Goal: Task Accomplishment & Management: Manage account settings

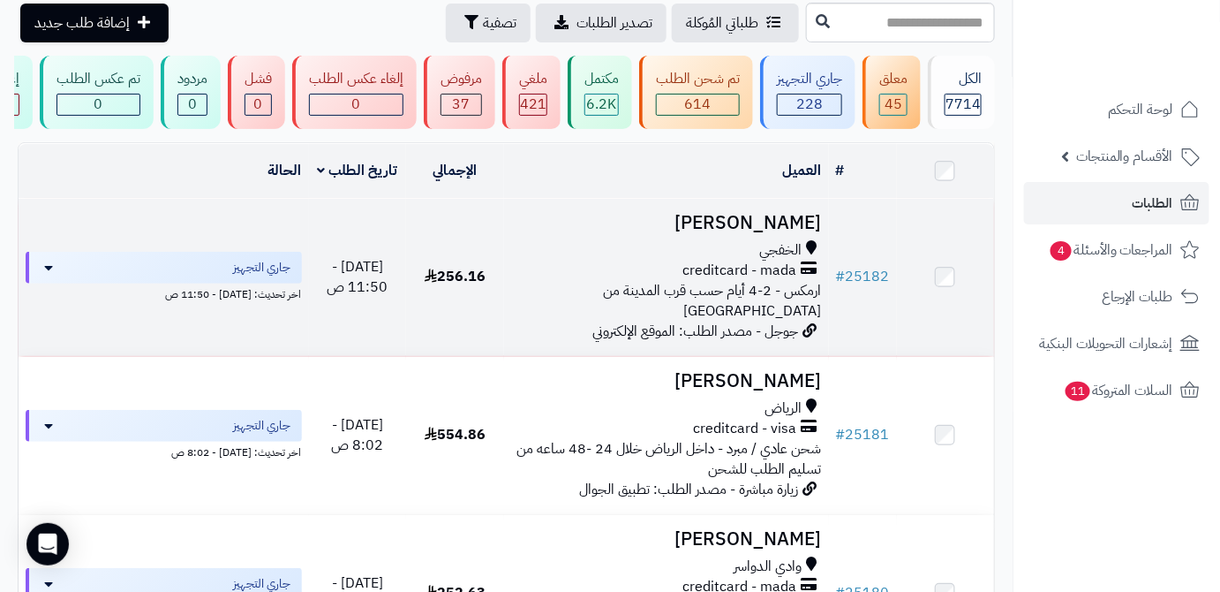
scroll to position [160, 0]
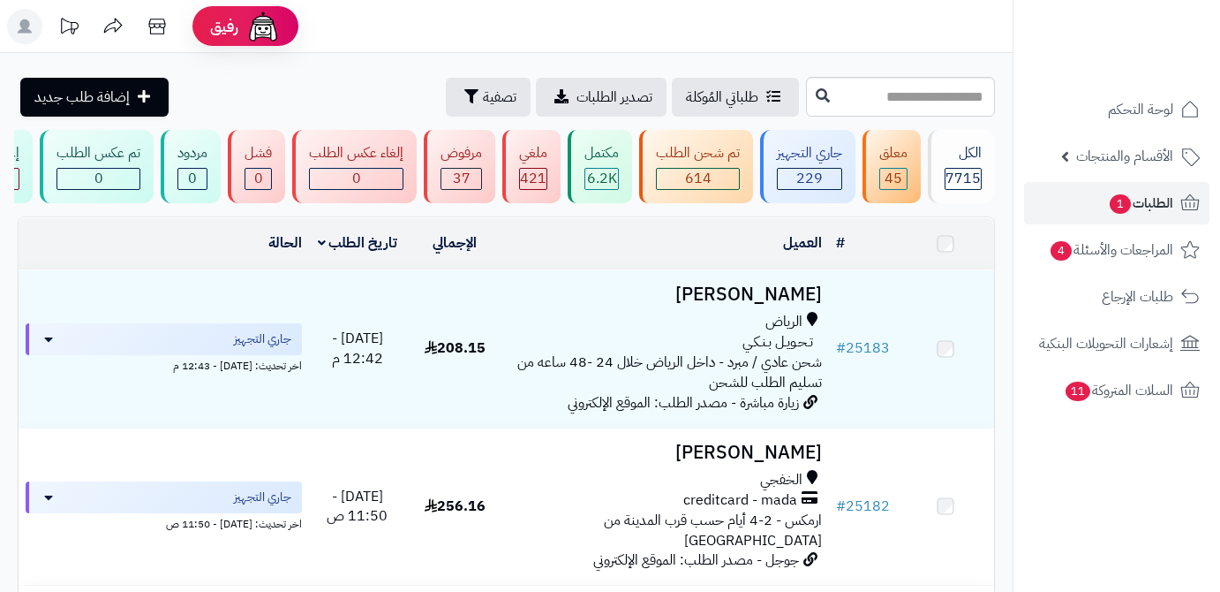
scroll to position [156, 0]
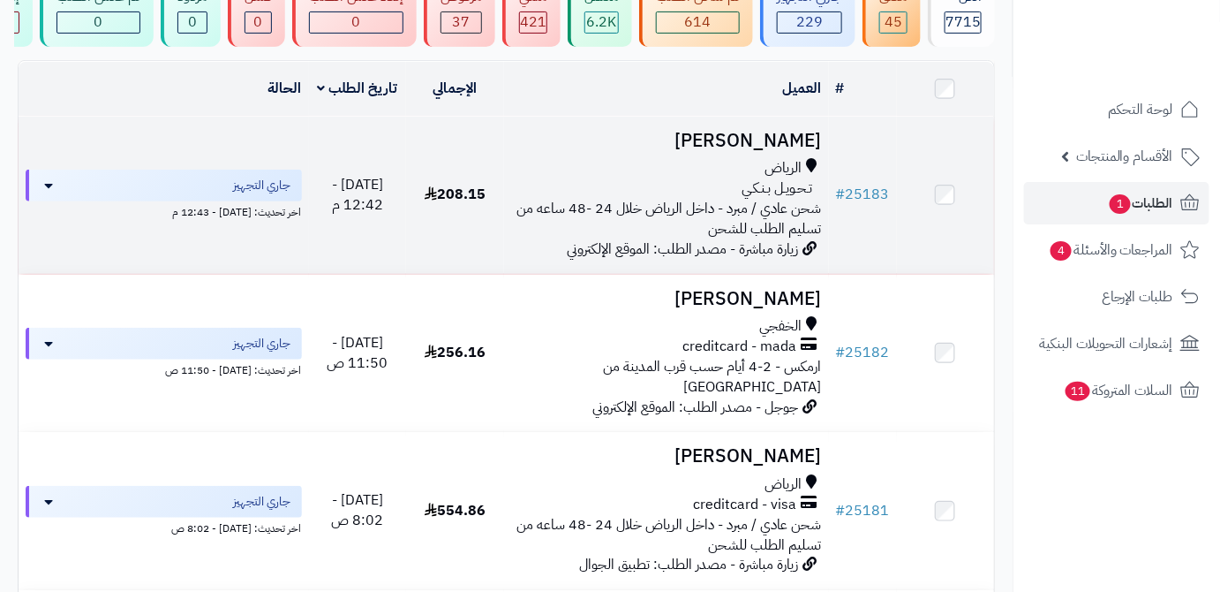
click at [871, 223] on td "# 25183" at bounding box center [863, 195] width 68 height 157
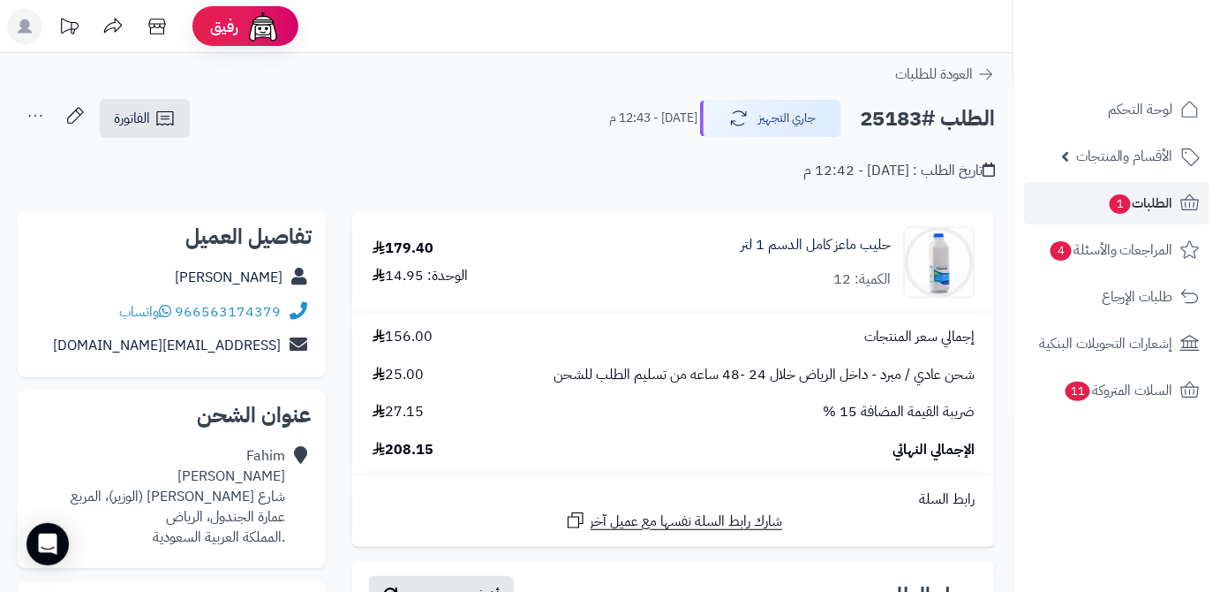
click at [885, 123] on h2 "الطلب #25183" at bounding box center [927, 119] width 135 height 36
copy h2 "25183"
click at [428, 449] on span "208.15" at bounding box center [403, 450] width 61 height 20
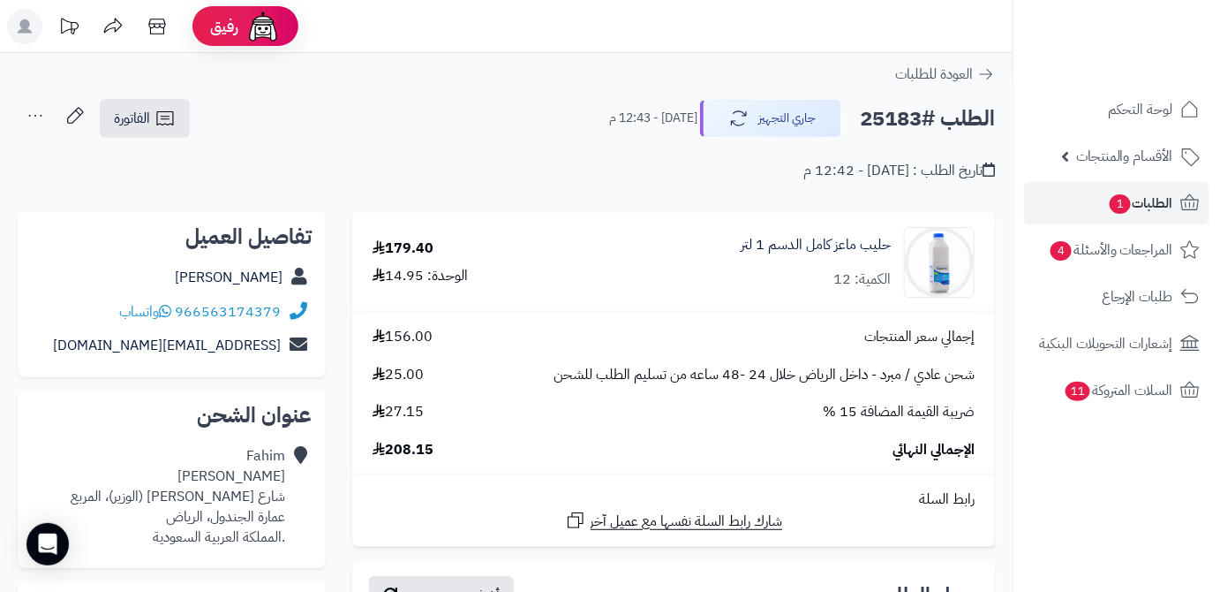
copy span "208.15"
drag, startPoint x: 720, startPoint y: 250, endPoint x: 895, endPoint y: 260, distance: 175.1
click at [895, 260] on div "حليب ماعز كامل الدسم 1 لتر الكمية: 12" at bounding box center [780, 262] width 416 height 71
copy link "حليب ماعز كامل الدسم 1 لتر"
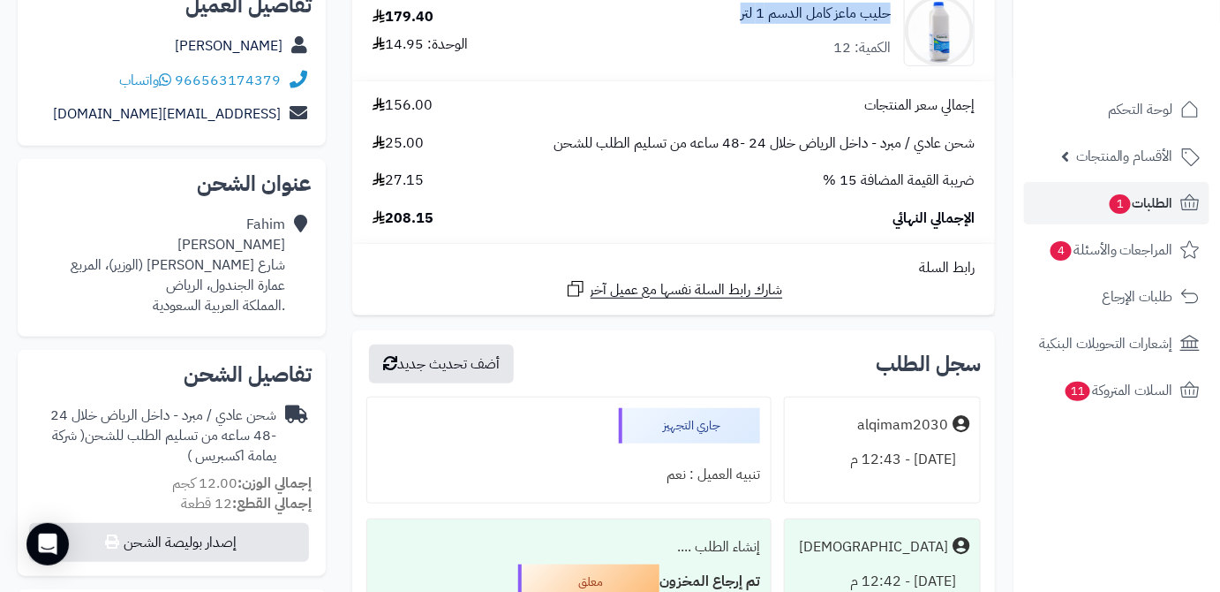
scroll to position [240, 0]
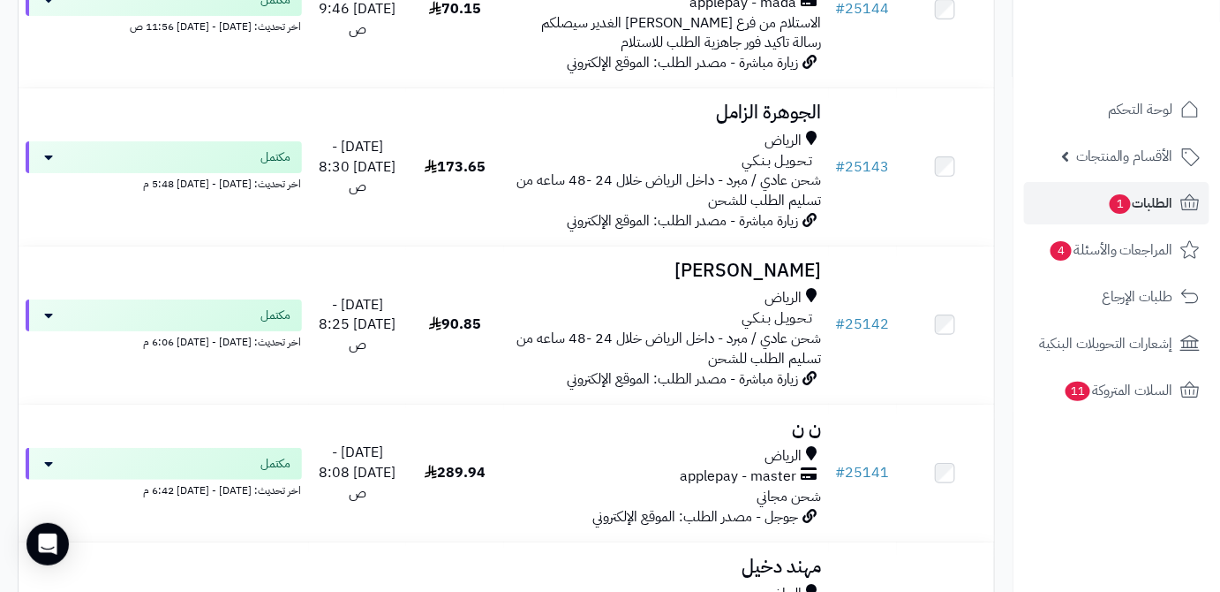
scroll to position [4530, 0]
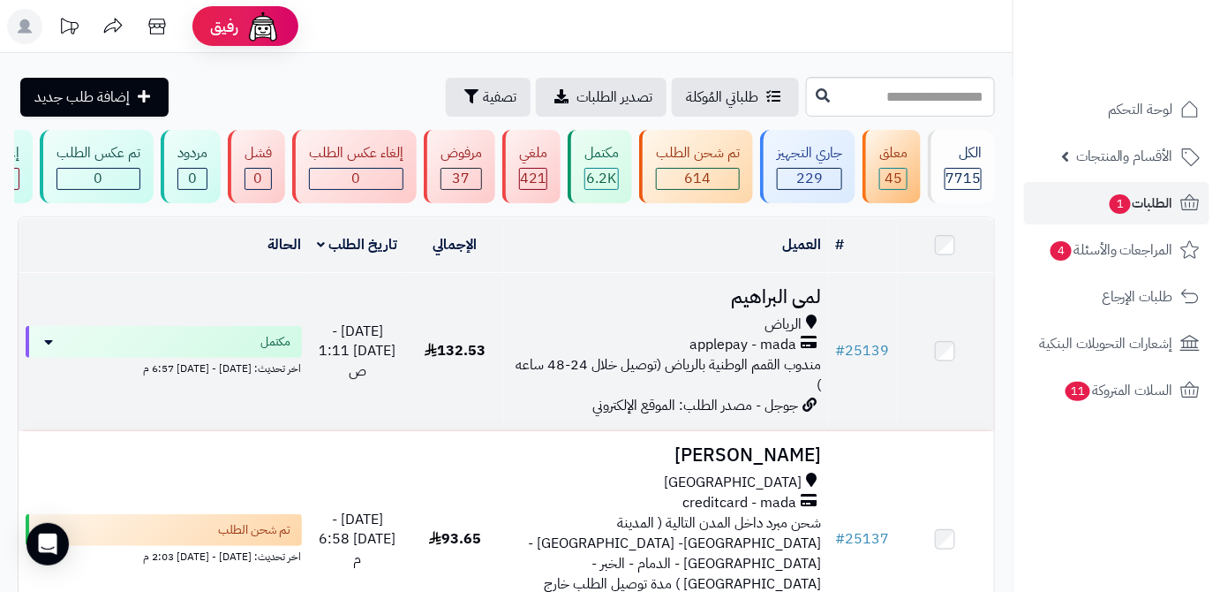
scroll to position [160, 0]
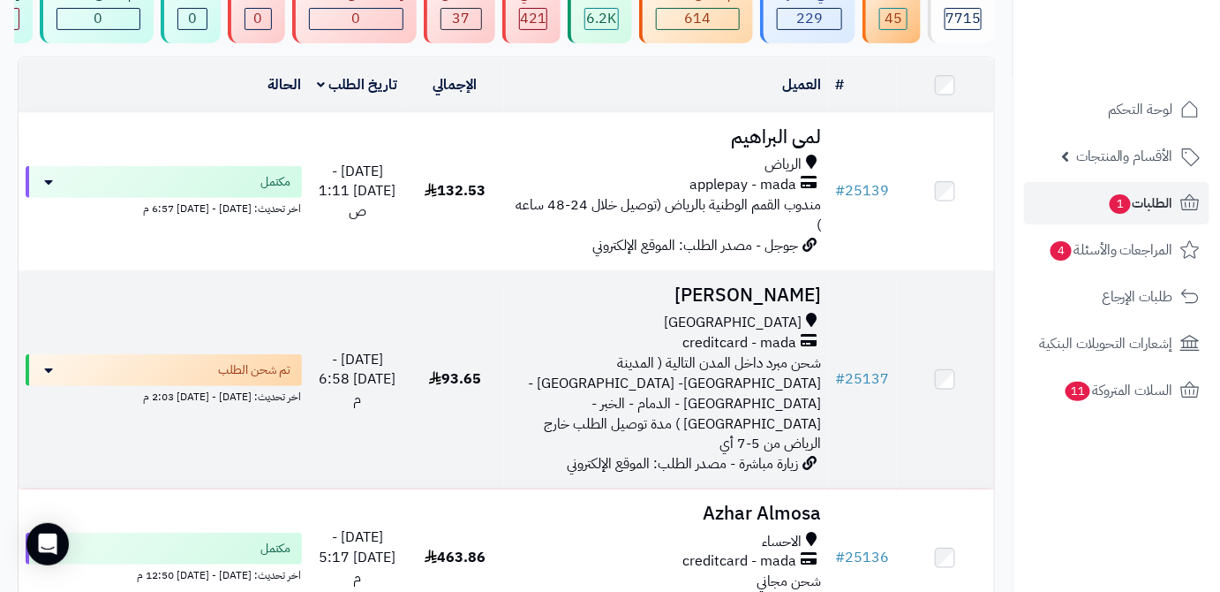
click at [593, 304] on h3 "Ahmed Abdullrahman" at bounding box center [666, 295] width 311 height 20
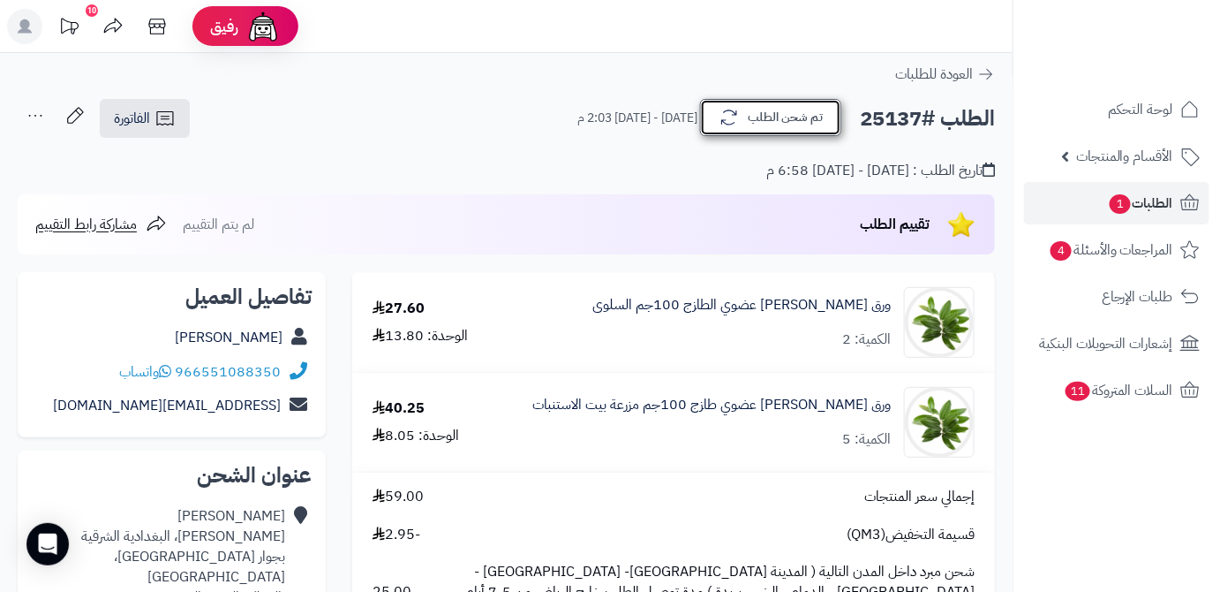
click at [763, 105] on button "تم شحن الطلب" at bounding box center [770, 117] width 141 height 37
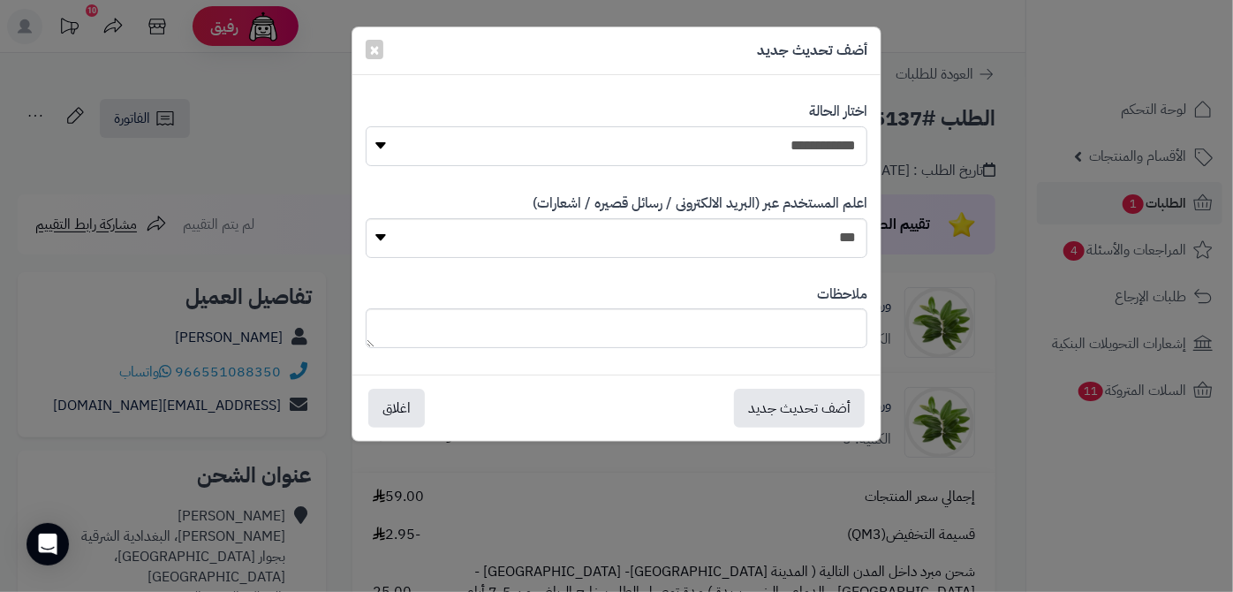
drag, startPoint x: 776, startPoint y: 145, endPoint x: 778, endPoint y: 160, distance: 15.1
click at [776, 145] on select "**********" at bounding box center [617, 146] width 502 height 40
select select "*"
click at [366, 126] on select "**********" at bounding box center [617, 146] width 502 height 40
paste textarea "**********"
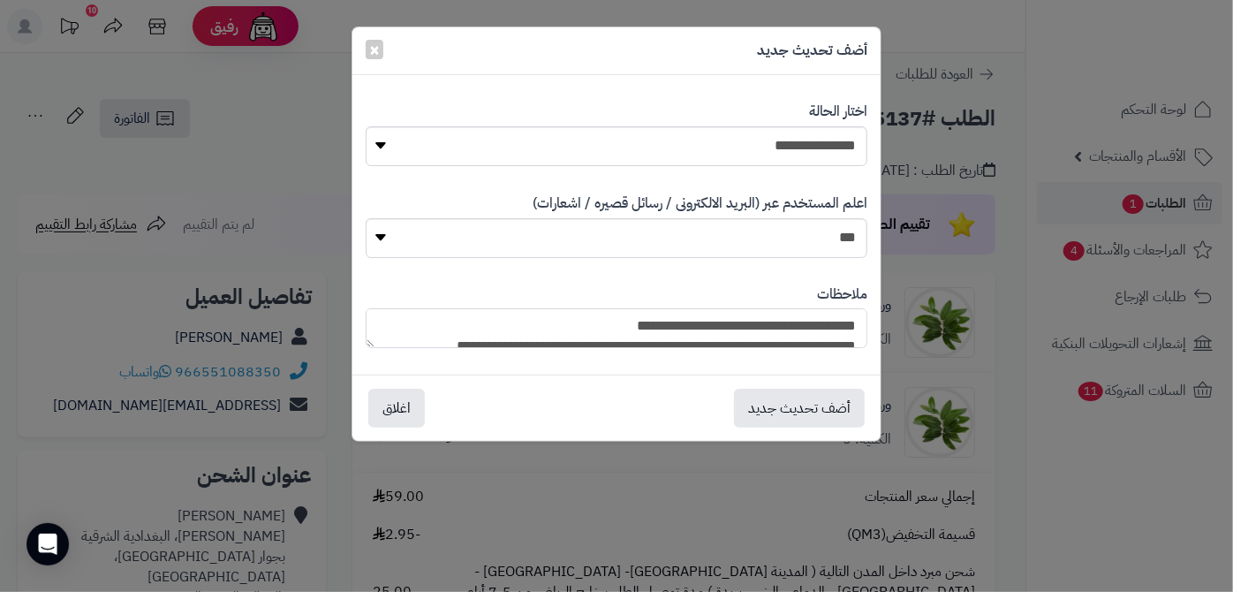
scroll to position [170, 0]
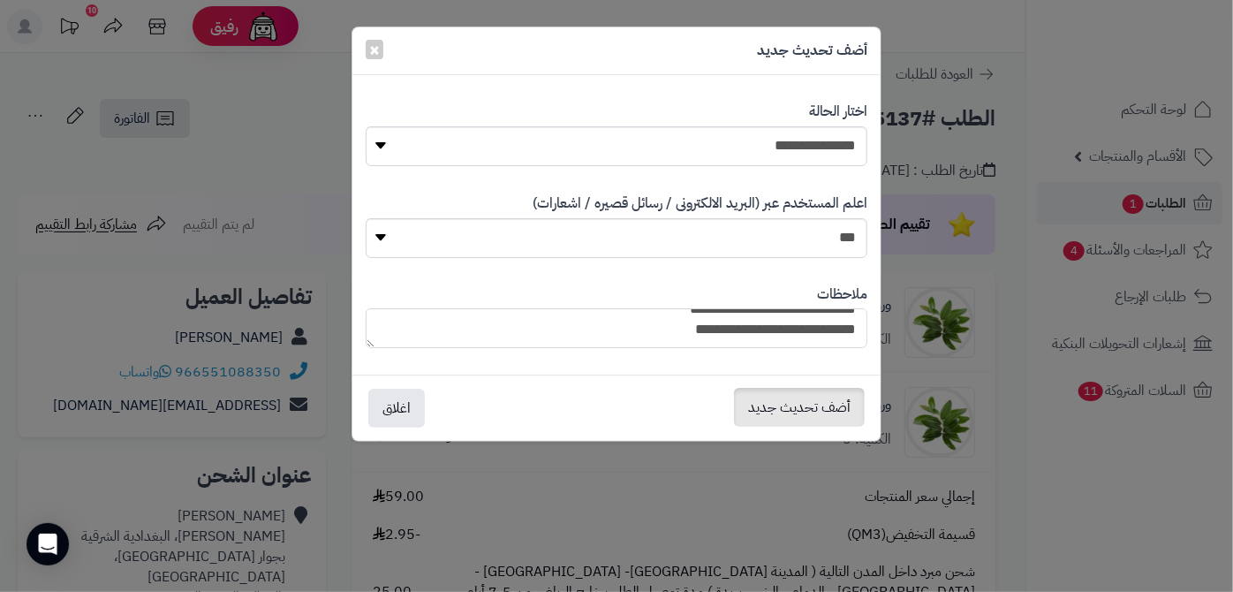
type textarea "**********"
click at [801, 408] on button "أضف تحديث جديد" at bounding box center [799, 407] width 131 height 39
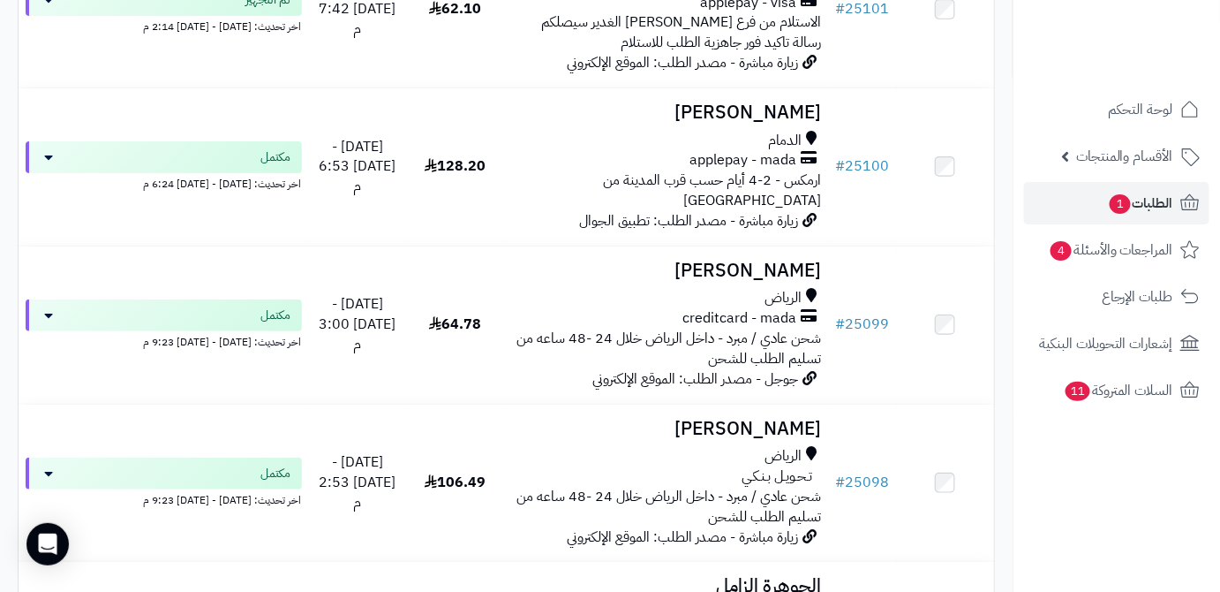
scroll to position [4692, 0]
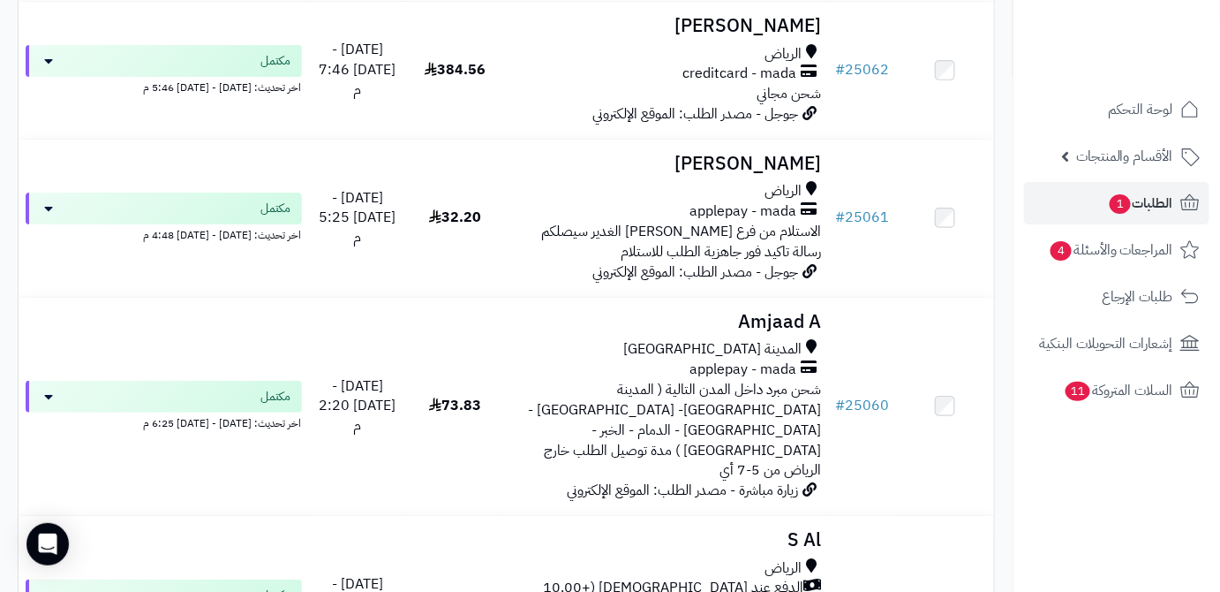
scroll to position [4530, 0]
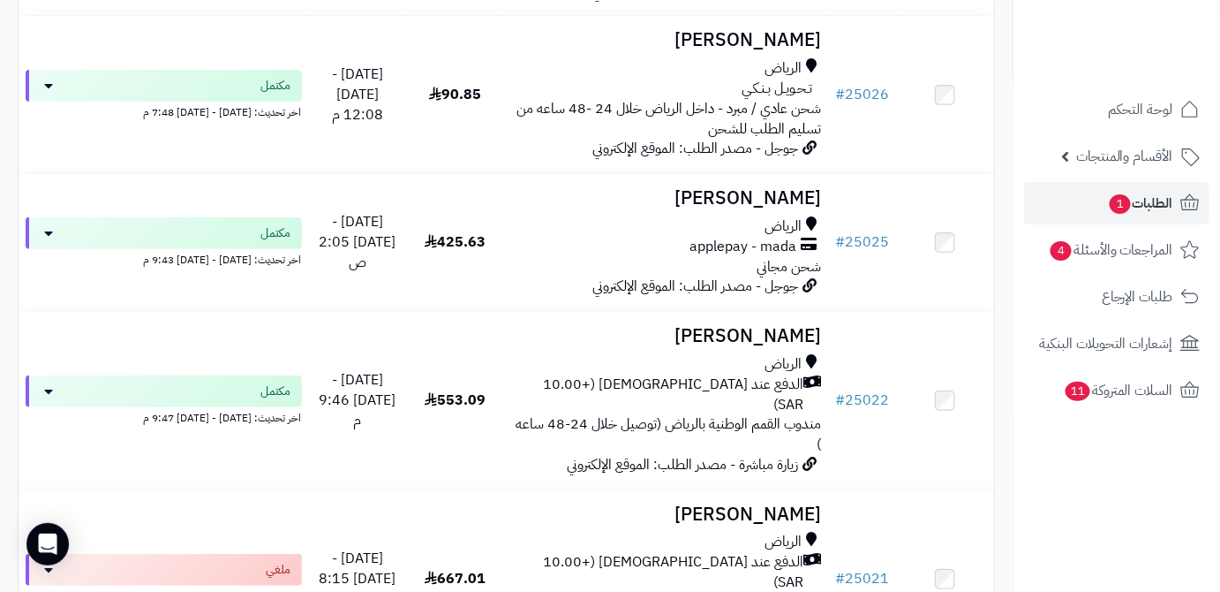
scroll to position [4611, 0]
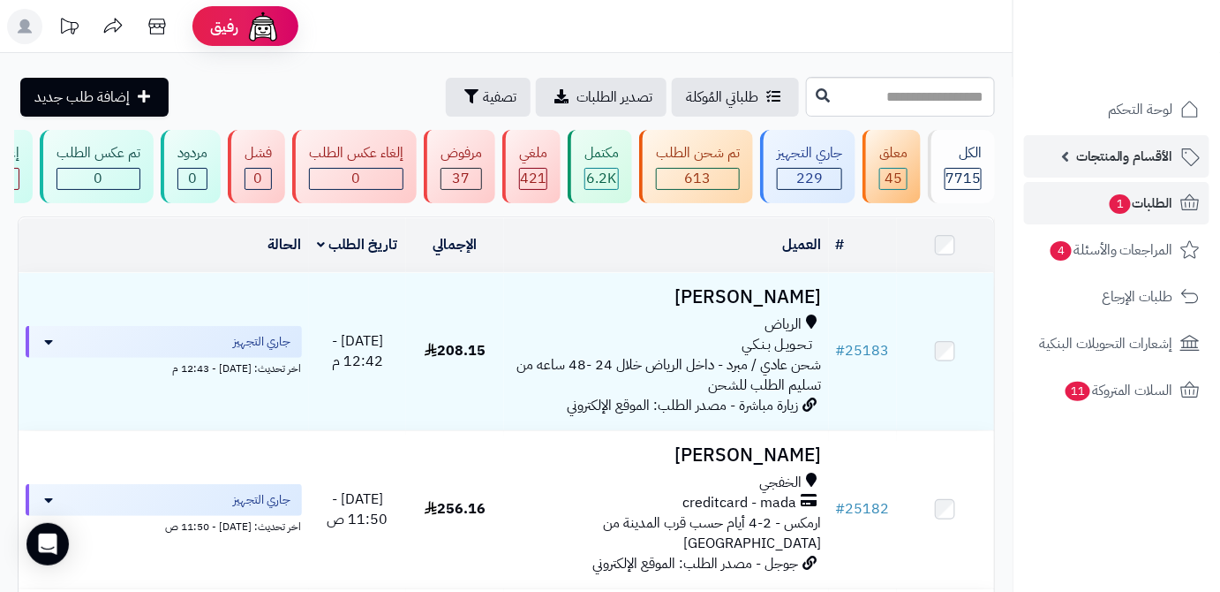
click at [1146, 158] on span "الأقسام والمنتجات" at bounding box center [1124, 156] width 97 height 25
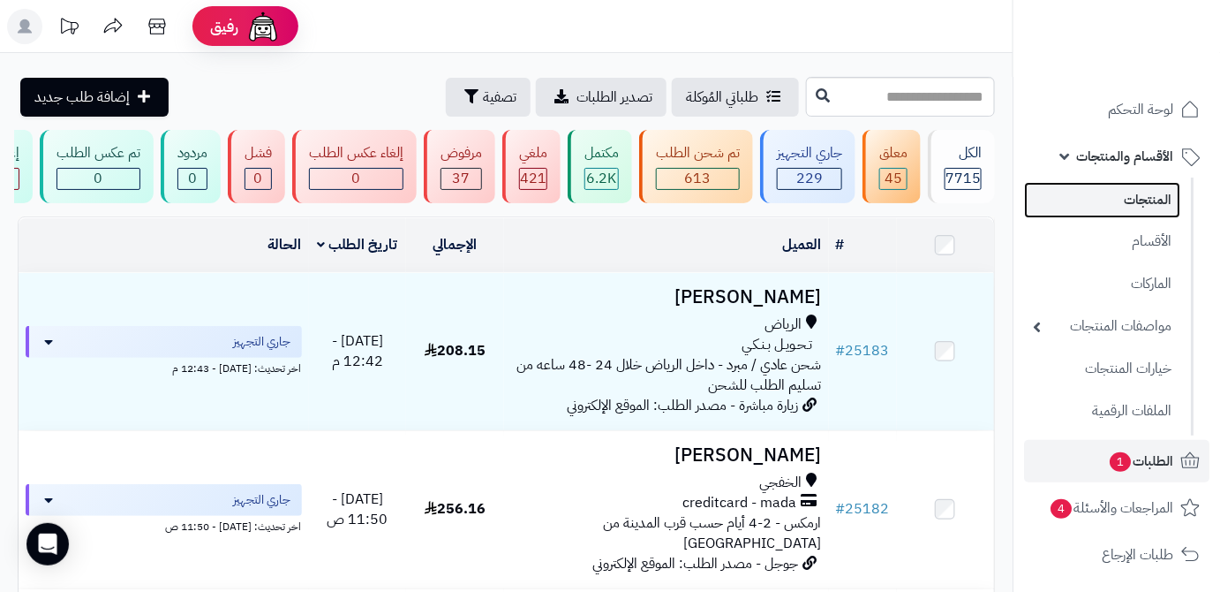
click at [1151, 210] on link "المنتجات" at bounding box center [1102, 200] width 156 height 36
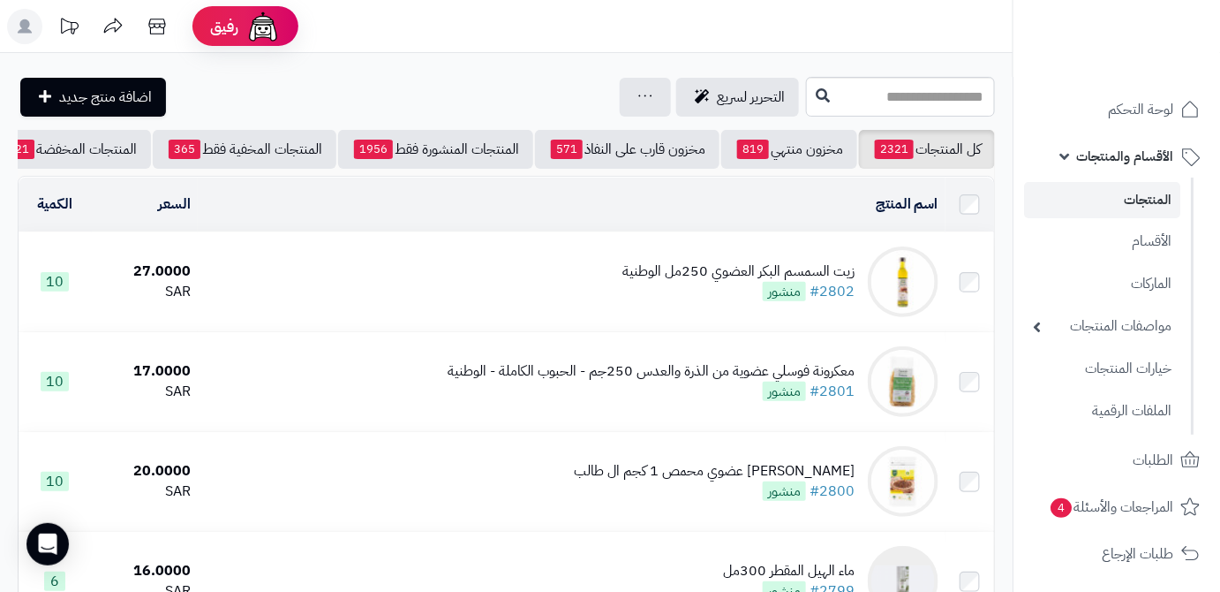
scroll to position [0, -186]
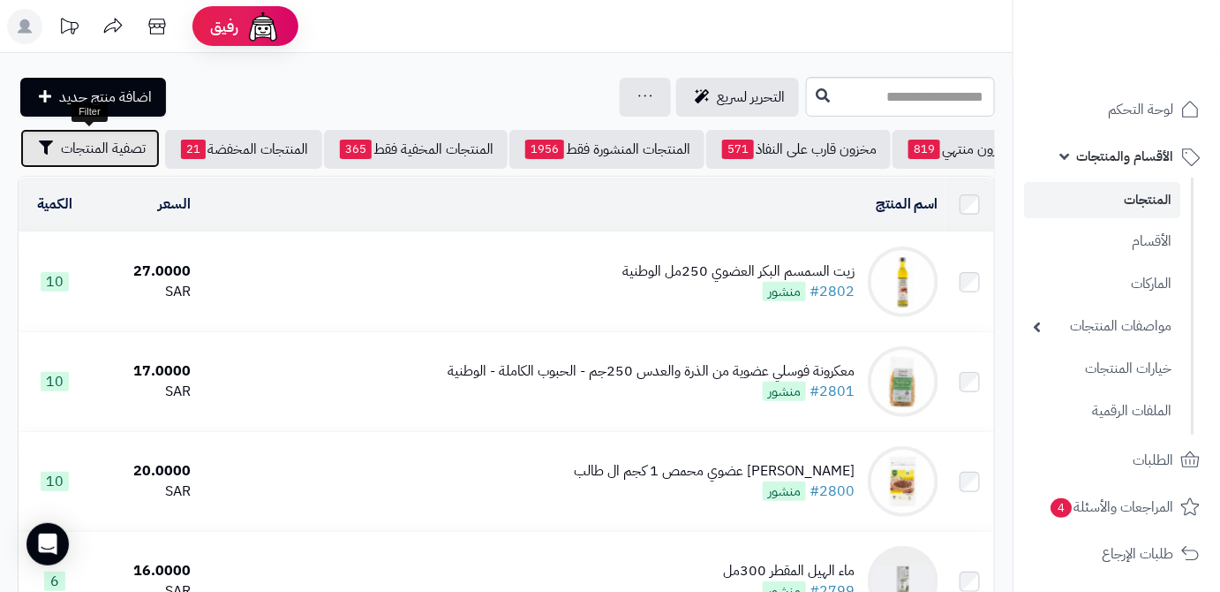
click at [64, 155] on span "تصفية المنتجات" at bounding box center [103, 148] width 85 height 21
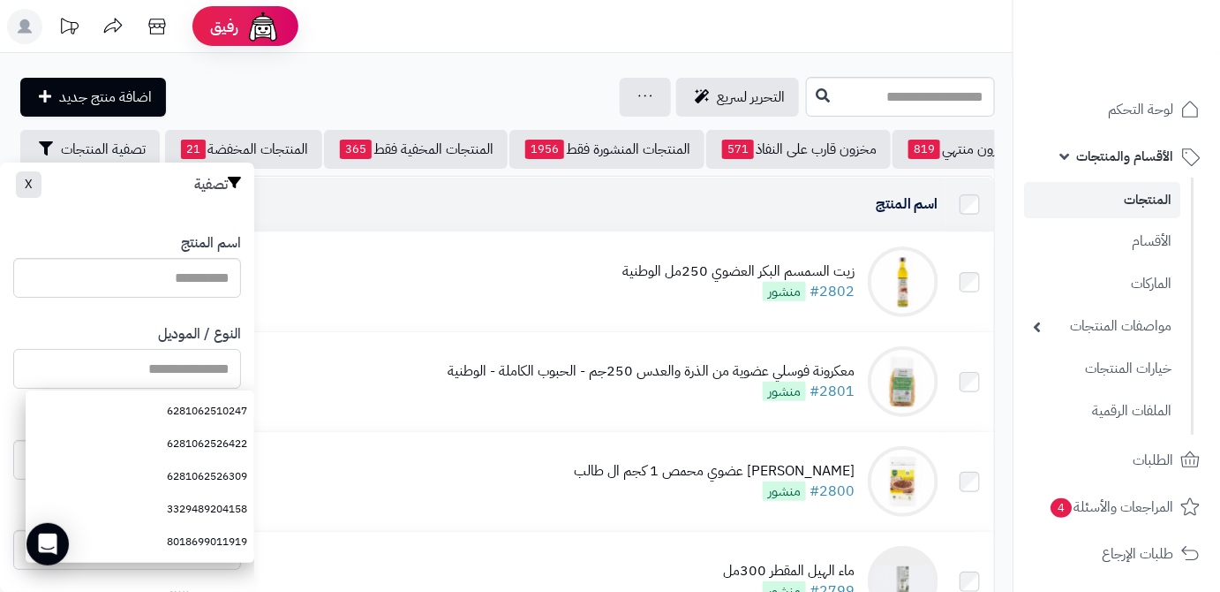
paste input "**********"
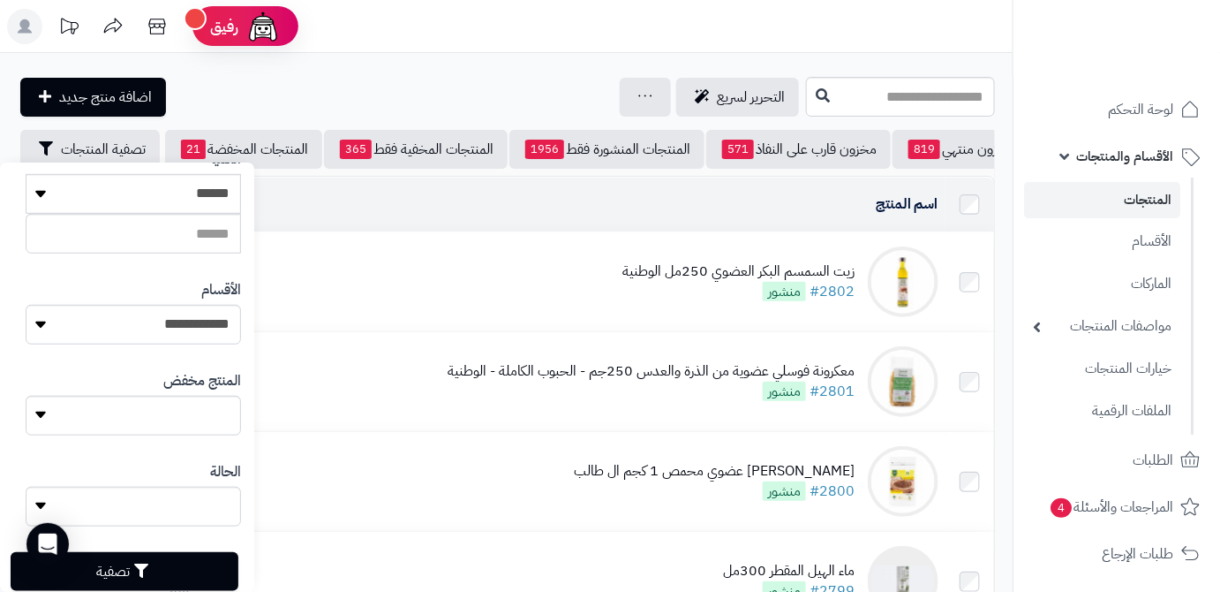
scroll to position [487, 0]
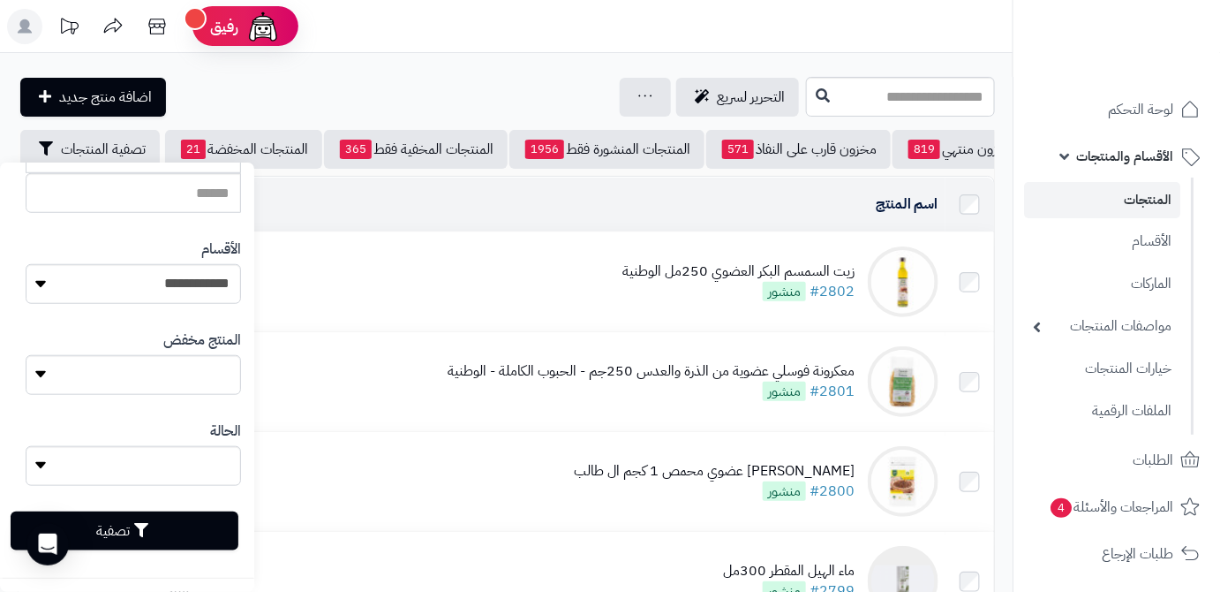
type input "**********"
click at [208, 539] on button "تصفية" at bounding box center [125, 530] width 228 height 39
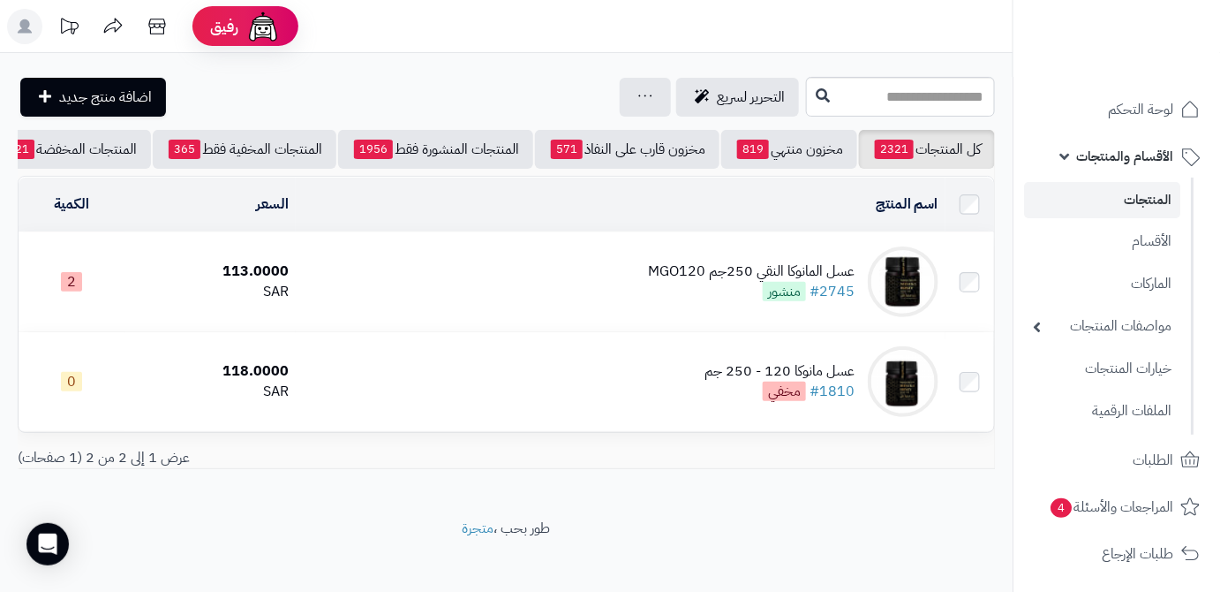
click at [729, 279] on div "عسل المانوكا النقي 250جم MGO120" at bounding box center [751, 271] width 207 height 20
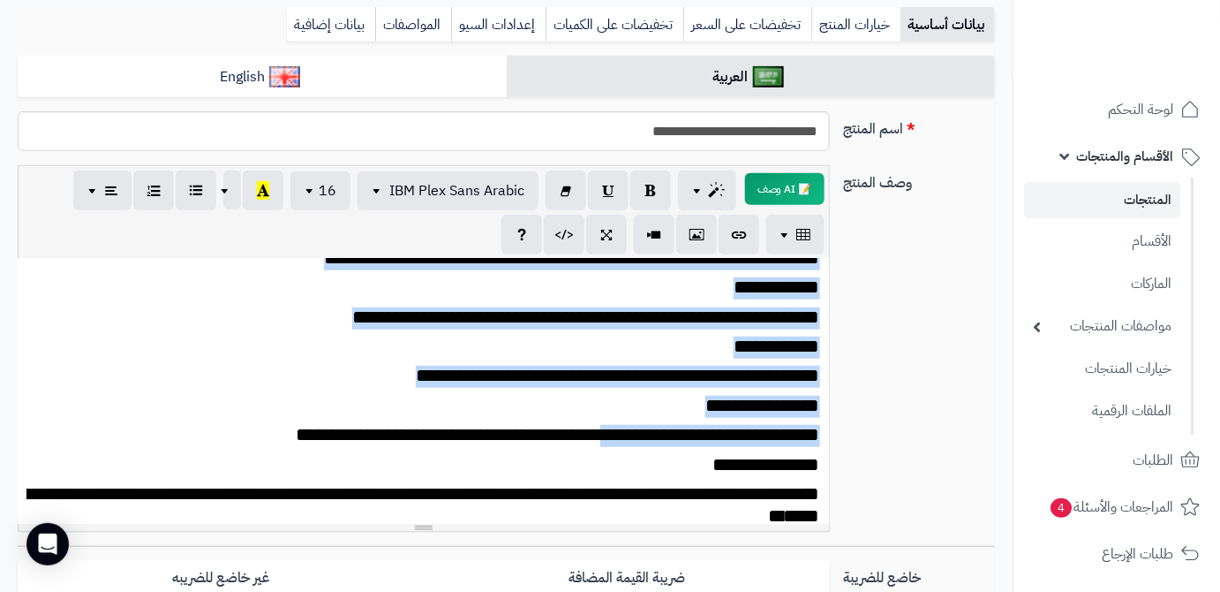
scroll to position [440, 0]
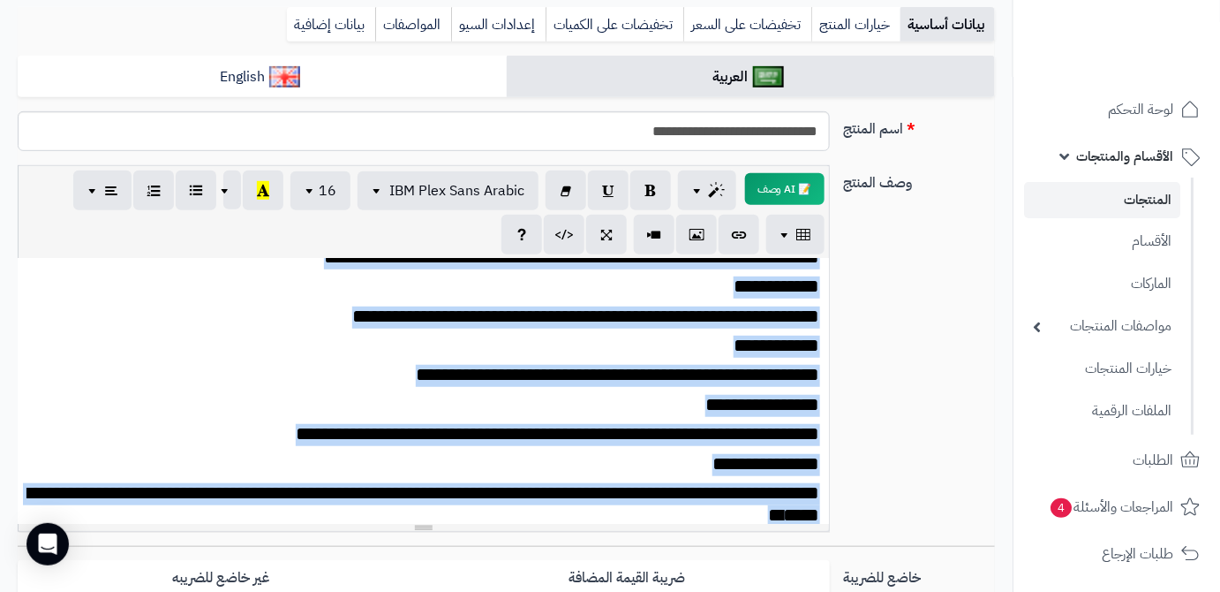
drag, startPoint x: 817, startPoint y: 280, endPoint x: 66, endPoint y: 509, distance: 784.7
click at [66, 509] on div "**********" at bounding box center [424, 391] width 812 height 265
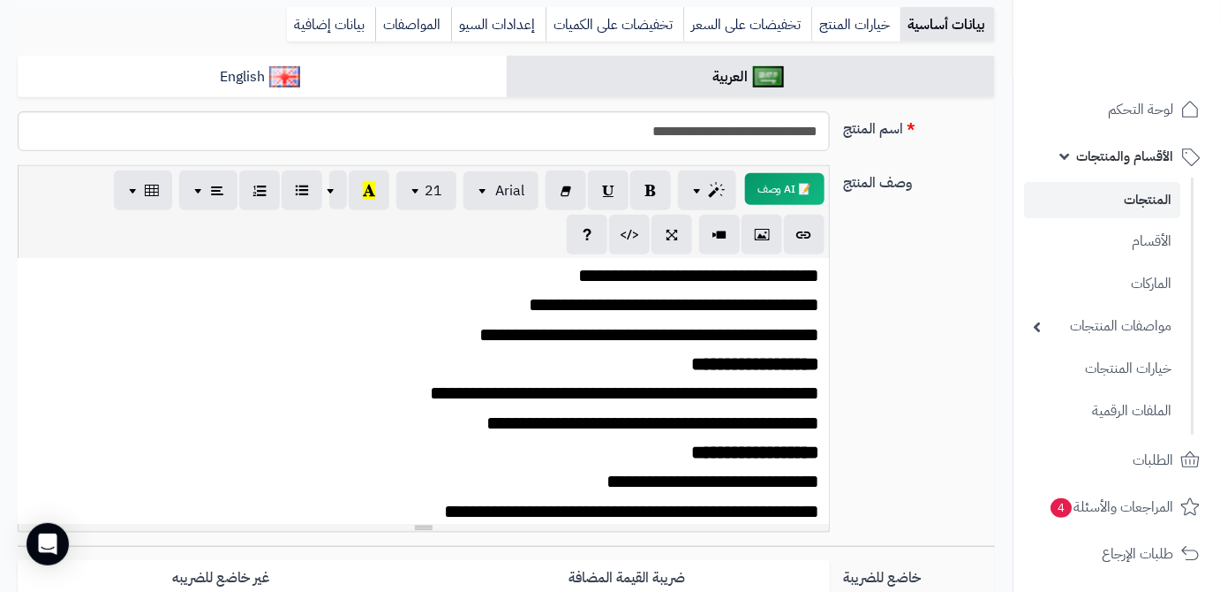
scroll to position [0, 0]
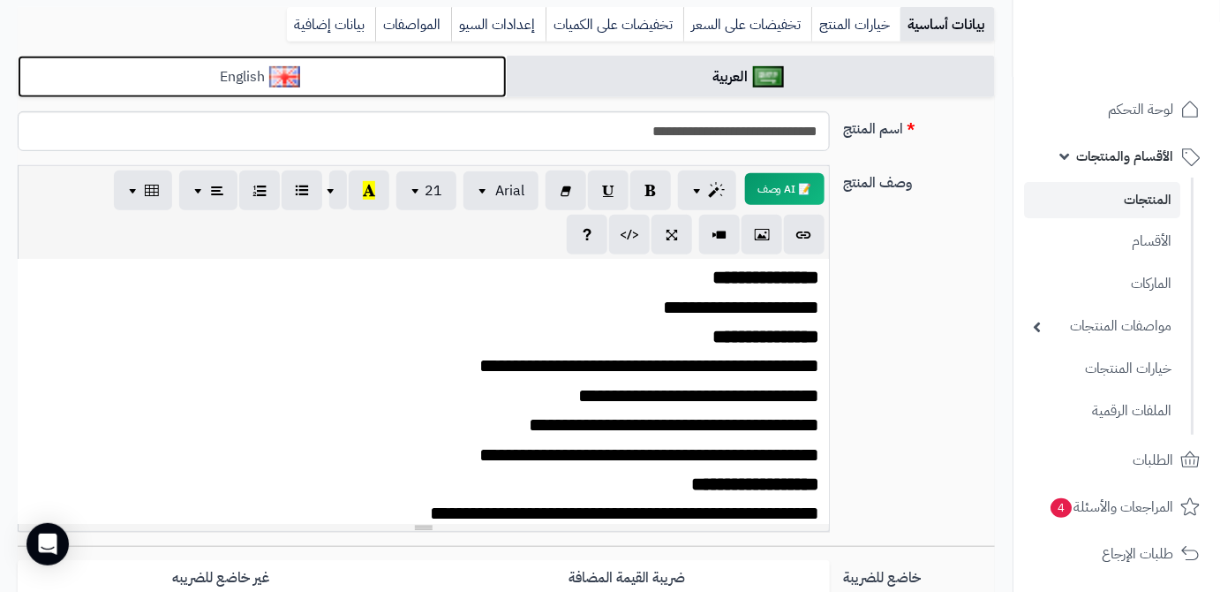
click at [460, 70] on link "English" at bounding box center [262, 77] width 489 height 43
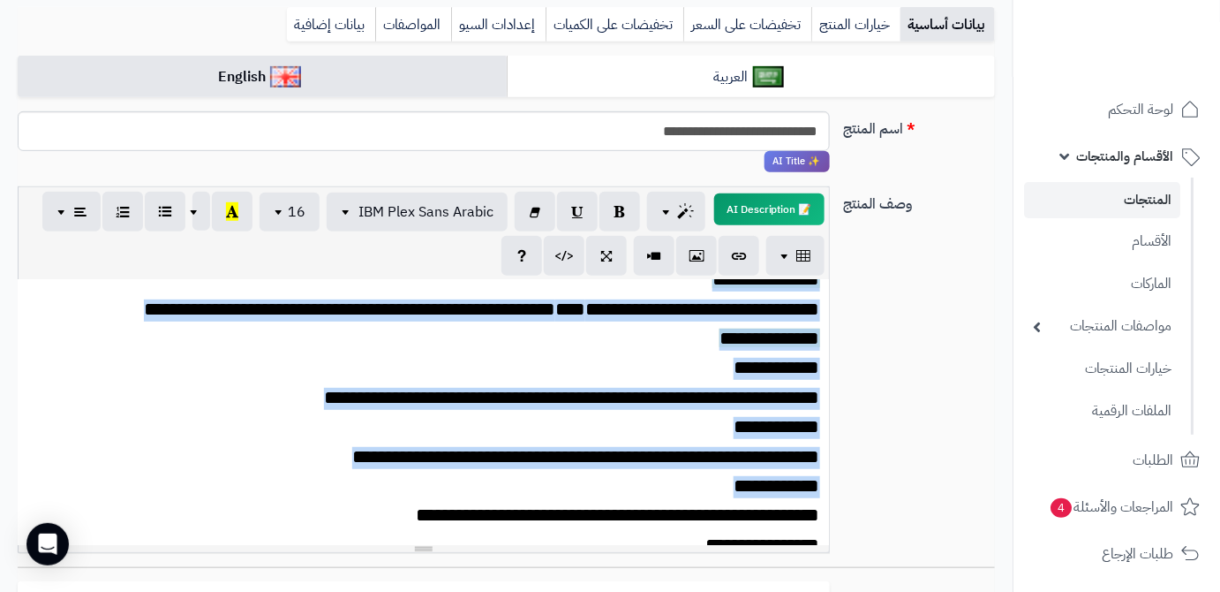
scroll to position [440, 0]
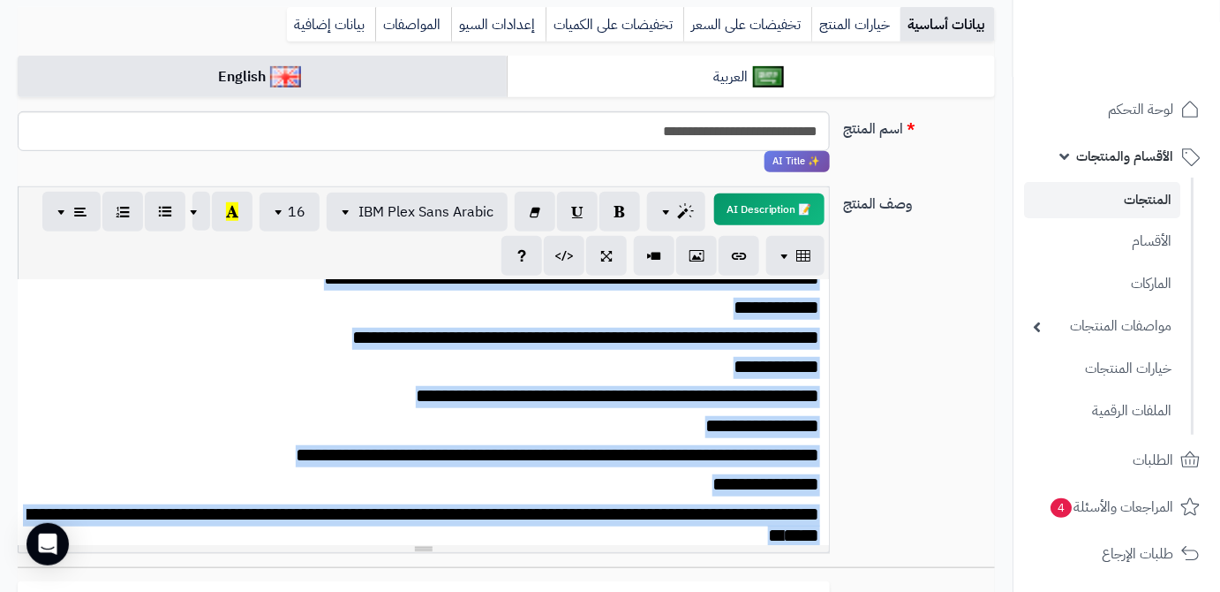
drag, startPoint x: 819, startPoint y: 298, endPoint x: 69, endPoint y: 529, distance: 784.3
click at [69, 529] on div "**********" at bounding box center [424, 412] width 812 height 265
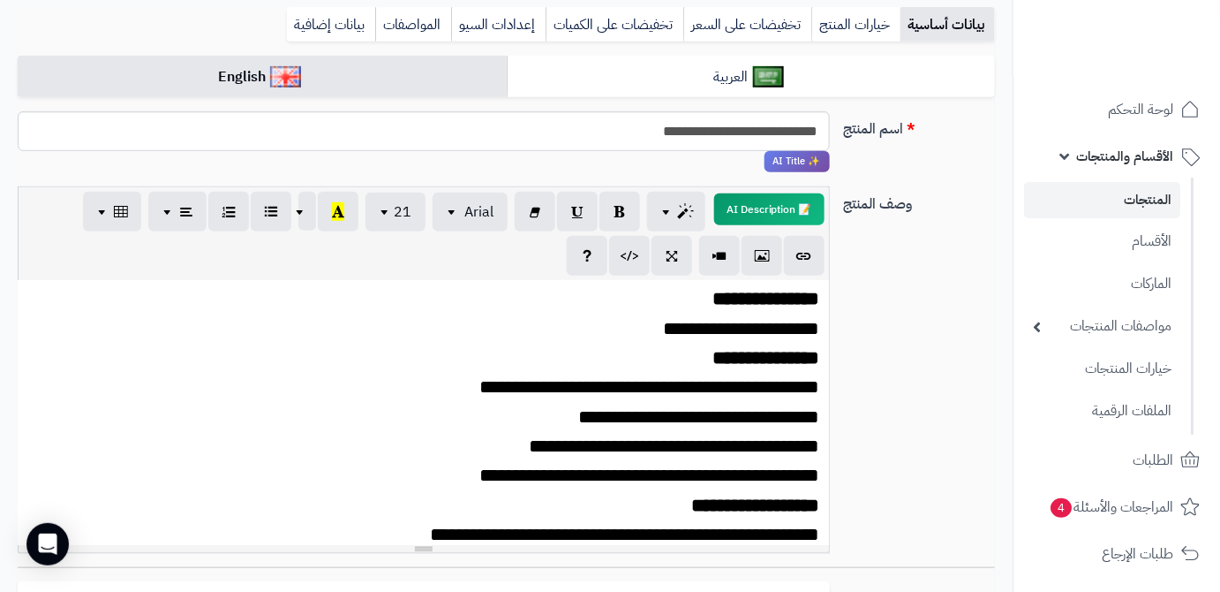
scroll to position [0, 0]
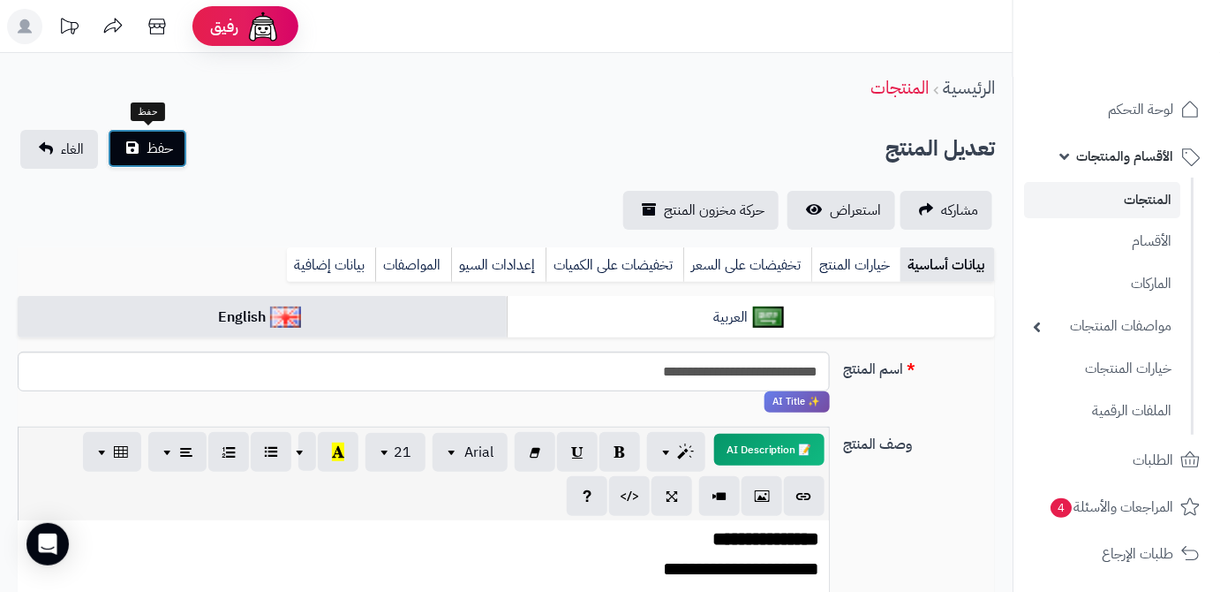
click at [167, 152] on span "حفظ" at bounding box center [160, 148] width 26 height 21
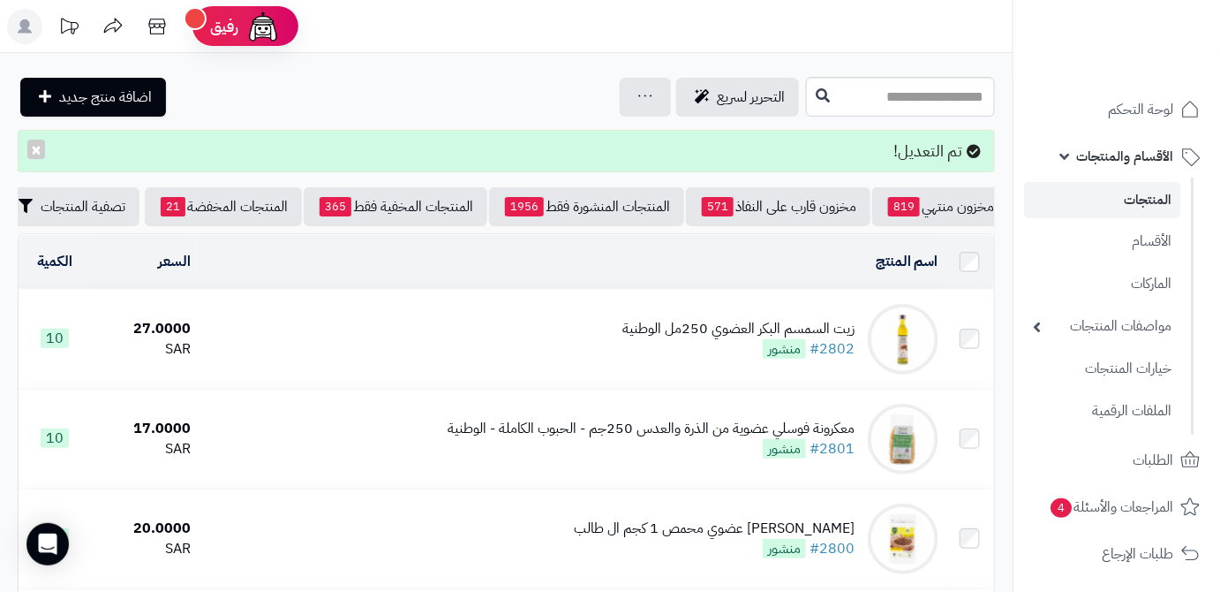
scroll to position [0, -186]
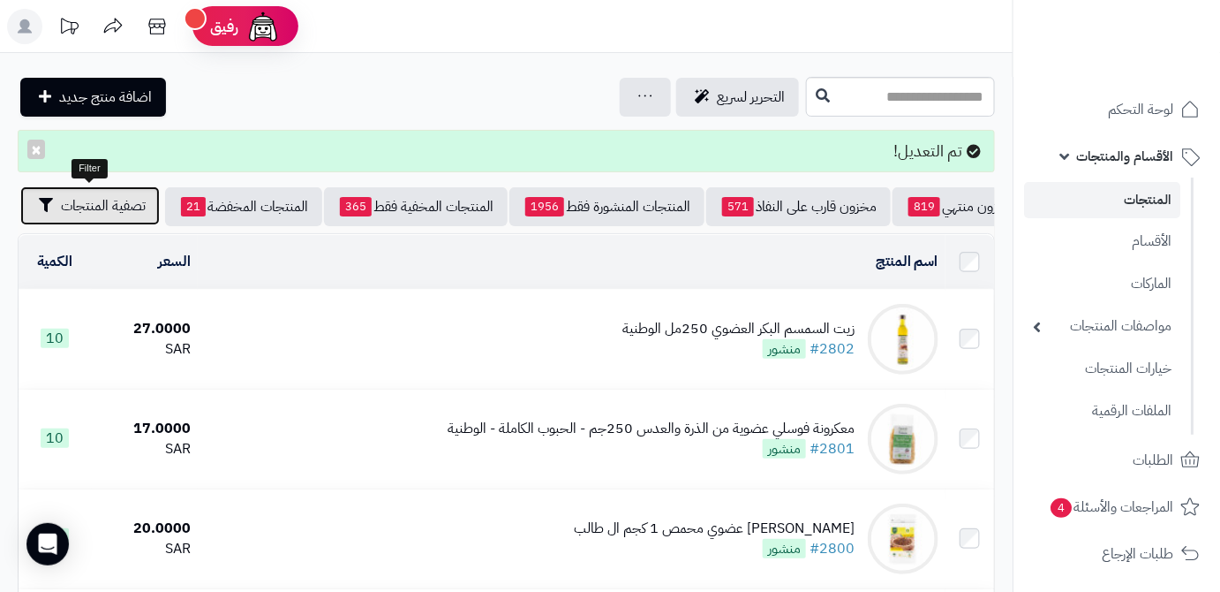
click at [89, 215] on span "تصفية المنتجات" at bounding box center [103, 205] width 85 height 21
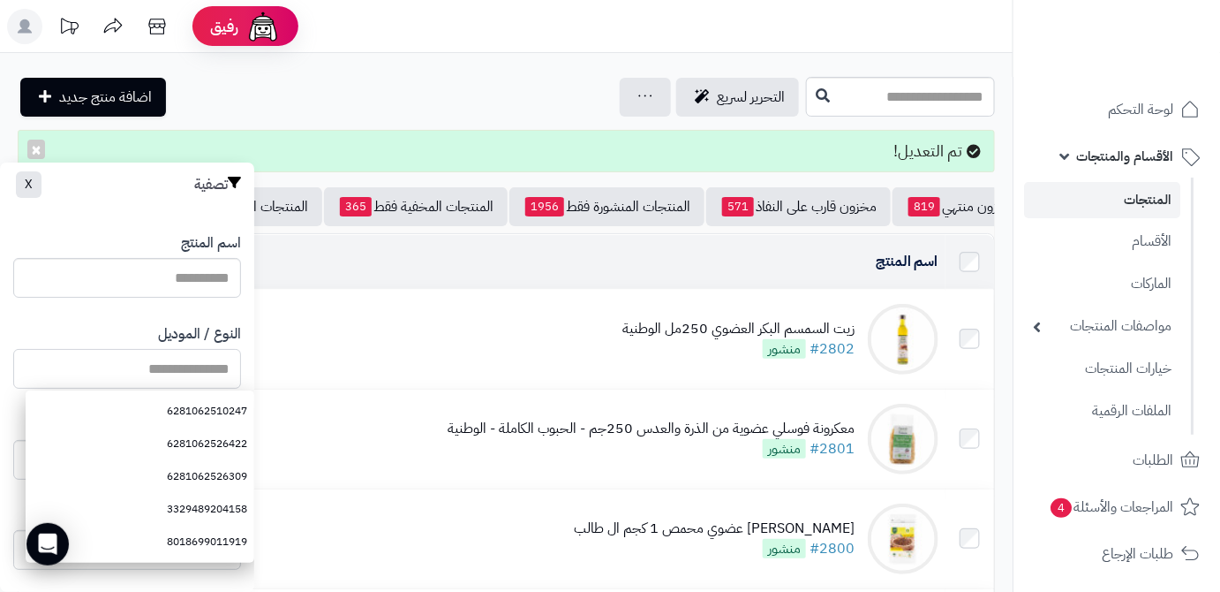
paste input "**********"
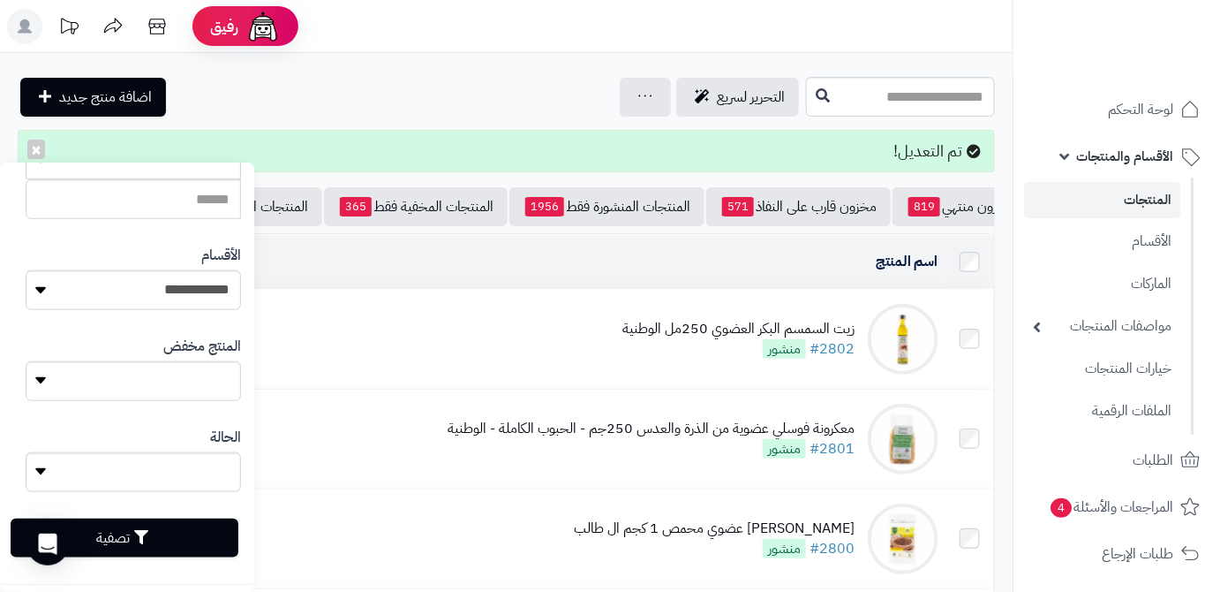
scroll to position [487, 0]
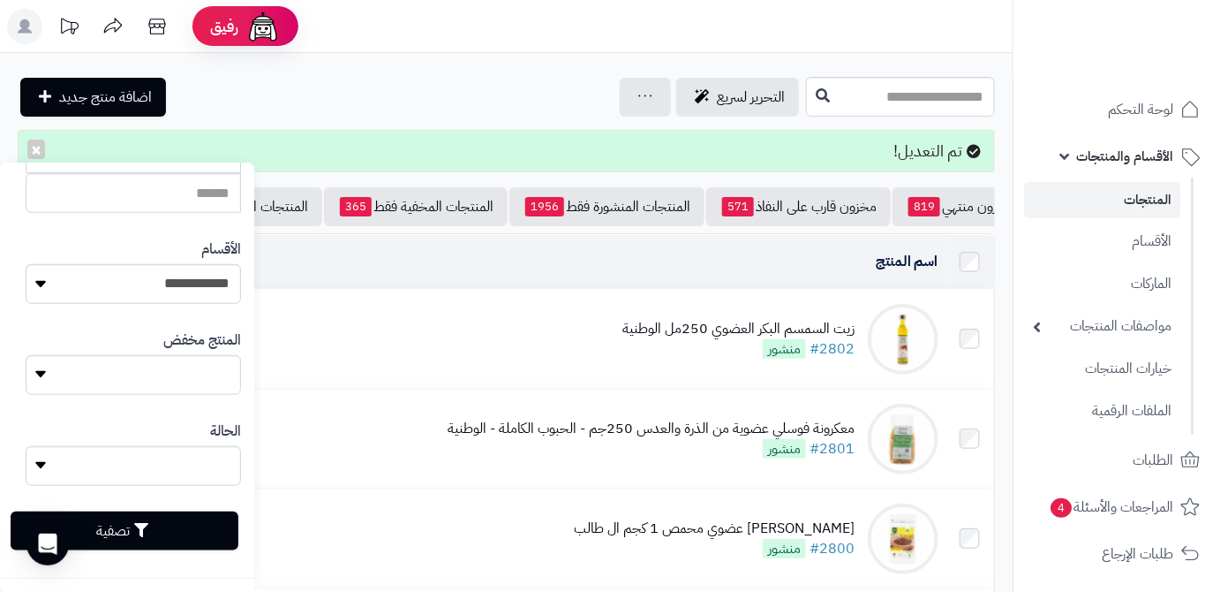
type input "**********"
click at [202, 525] on button "تصفية" at bounding box center [125, 530] width 228 height 39
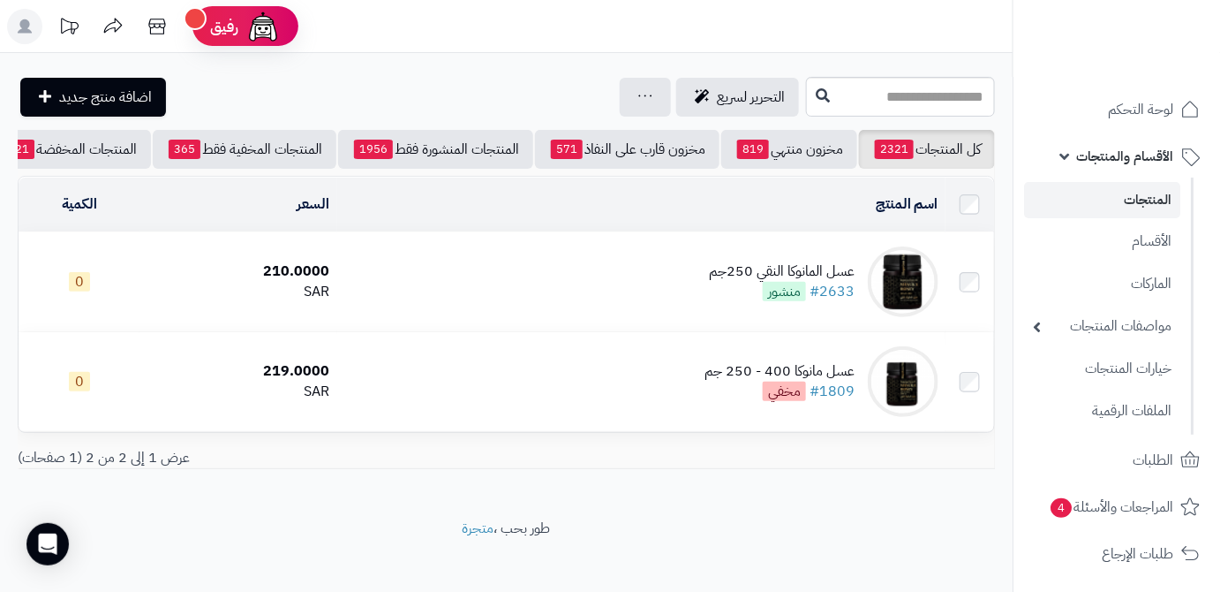
click at [717, 302] on div "عسل المانوكا النقي 250جم #2633 منشور" at bounding box center [782, 281] width 146 height 41
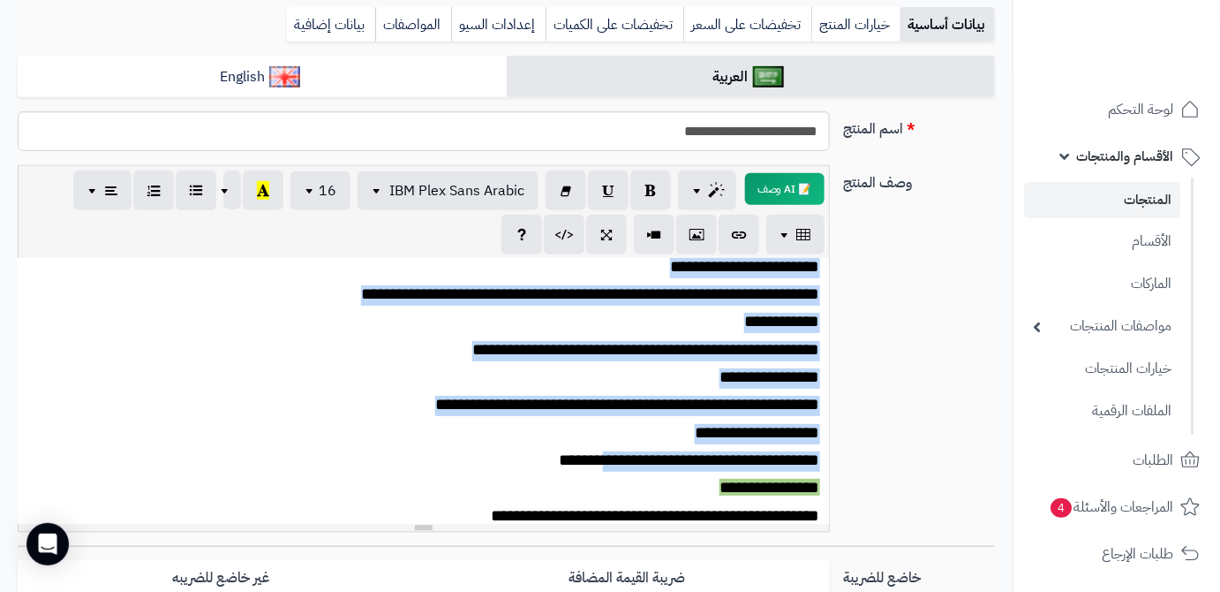
scroll to position [188, 0]
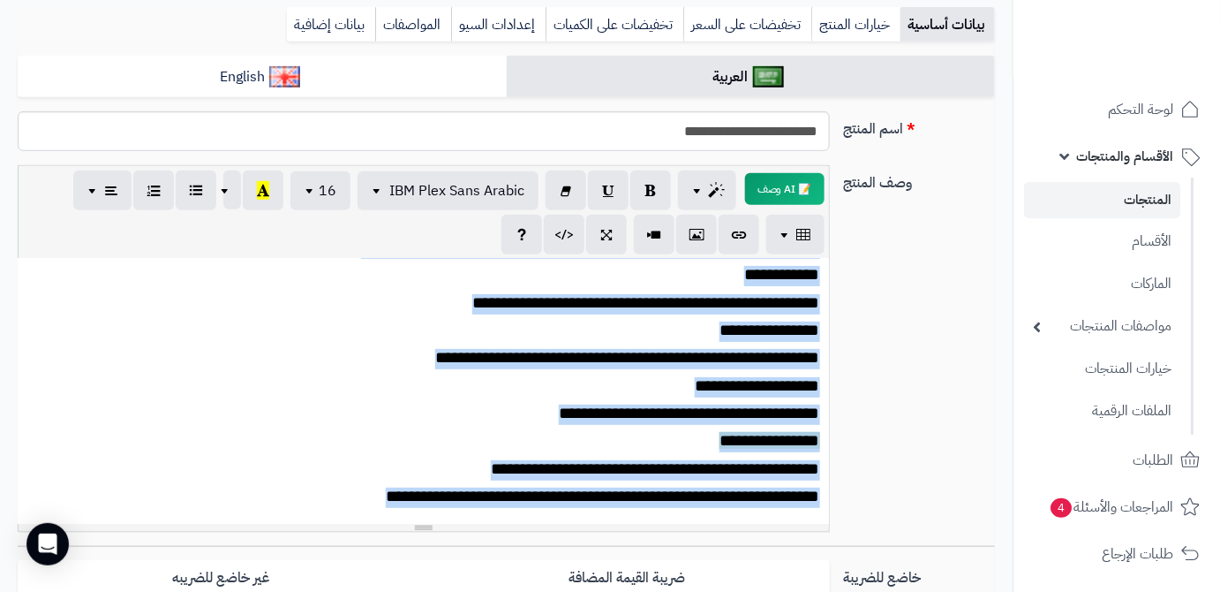
drag, startPoint x: 820, startPoint y: 268, endPoint x: 375, endPoint y: 497, distance: 500.4
click at [375, 497] on div "**********" at bounding box center [424, 391] width 812 height 265
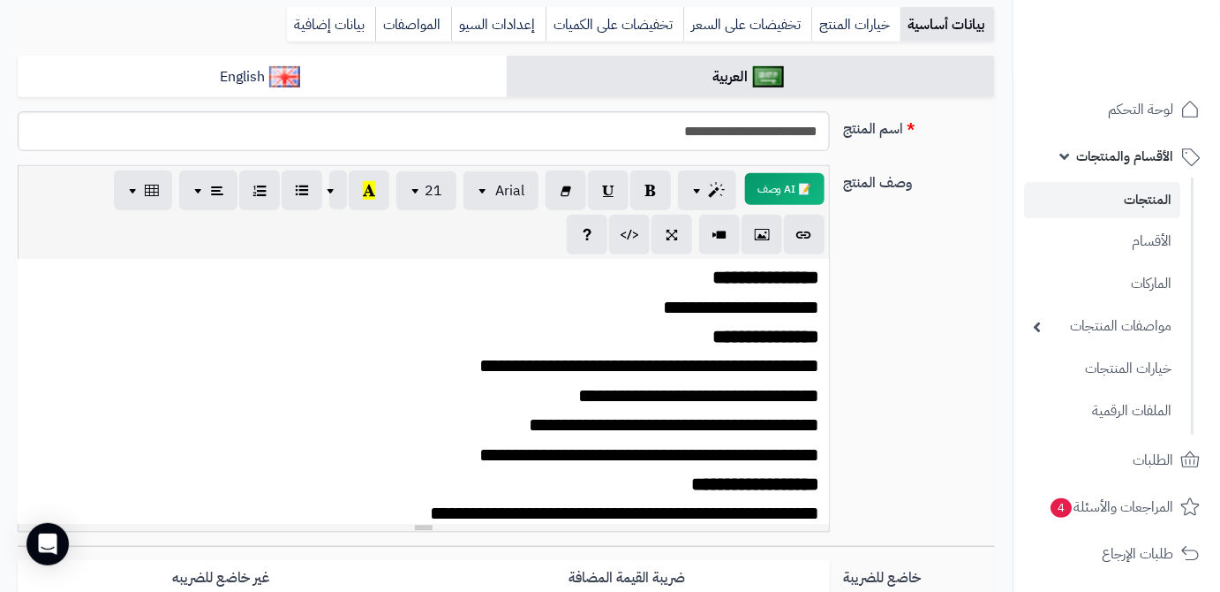
scroll to position [120, 0]
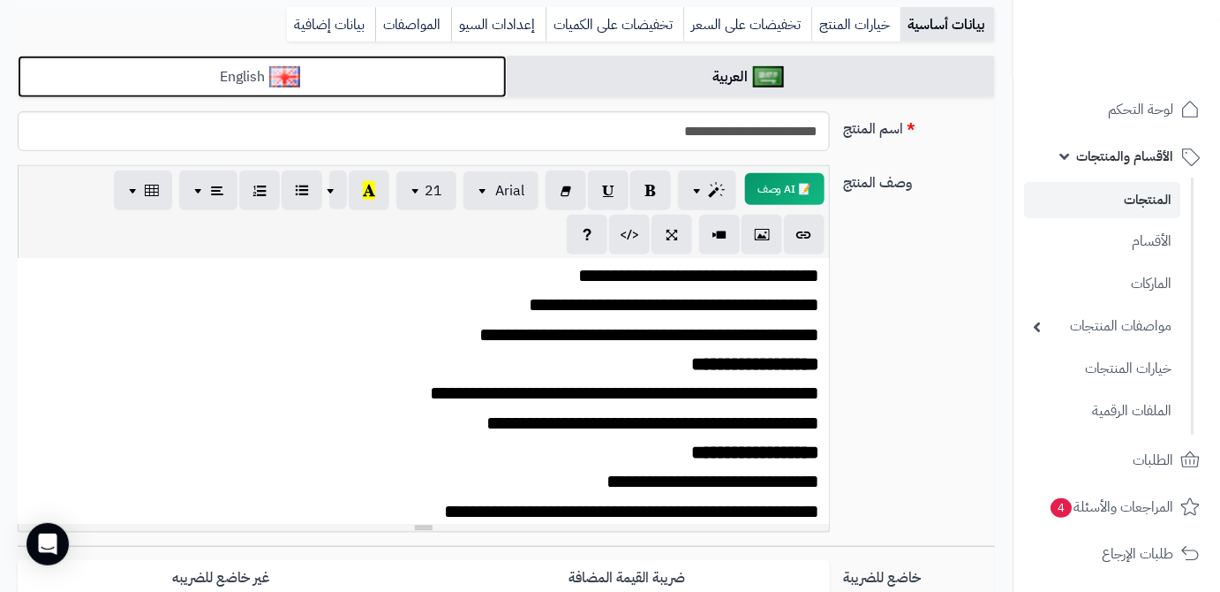
click at [464, 69] on link "English" at bounding box center [262, 77] width 489 height 43
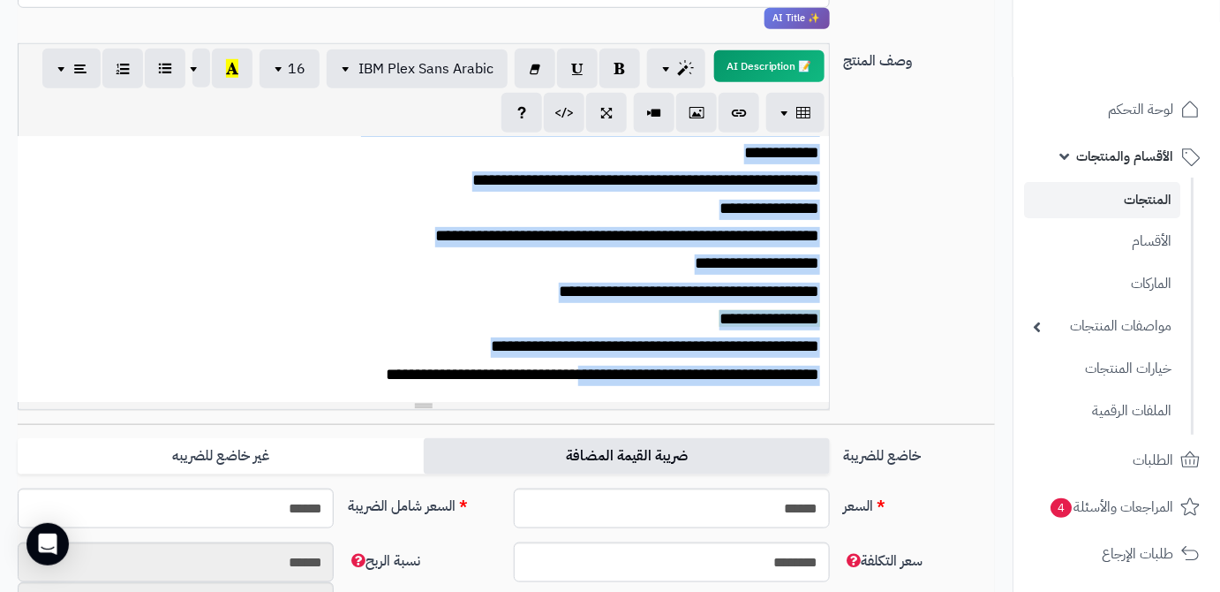
scroll to position [398, 0]
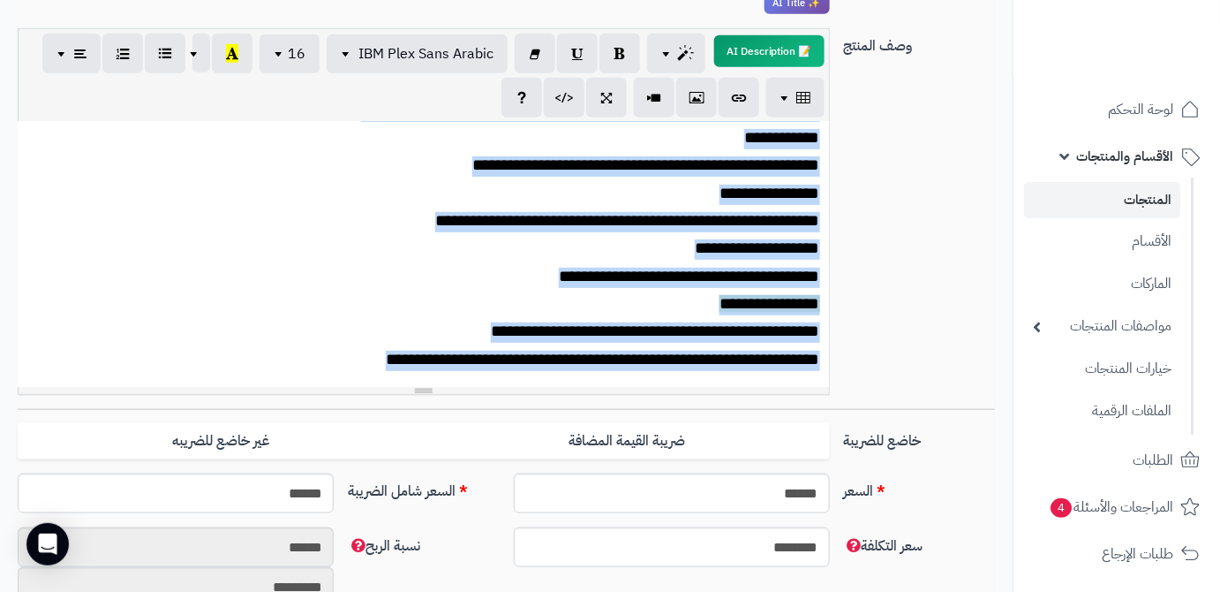
drag, startPoint x: 823, startPoint y: 291, endPoint x: 393, endPoint y: 363, distance: 435.9
click at [402, 366] on div "**********" at bounding box center [424, 254] width 812 height 265
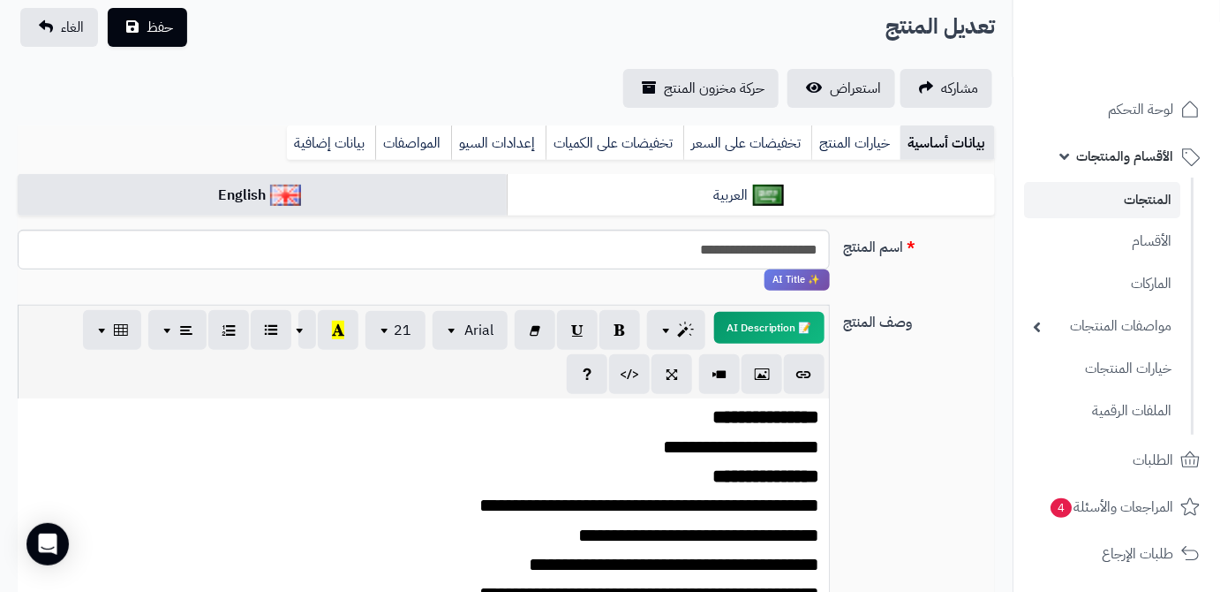
scroll to position [0, 0]
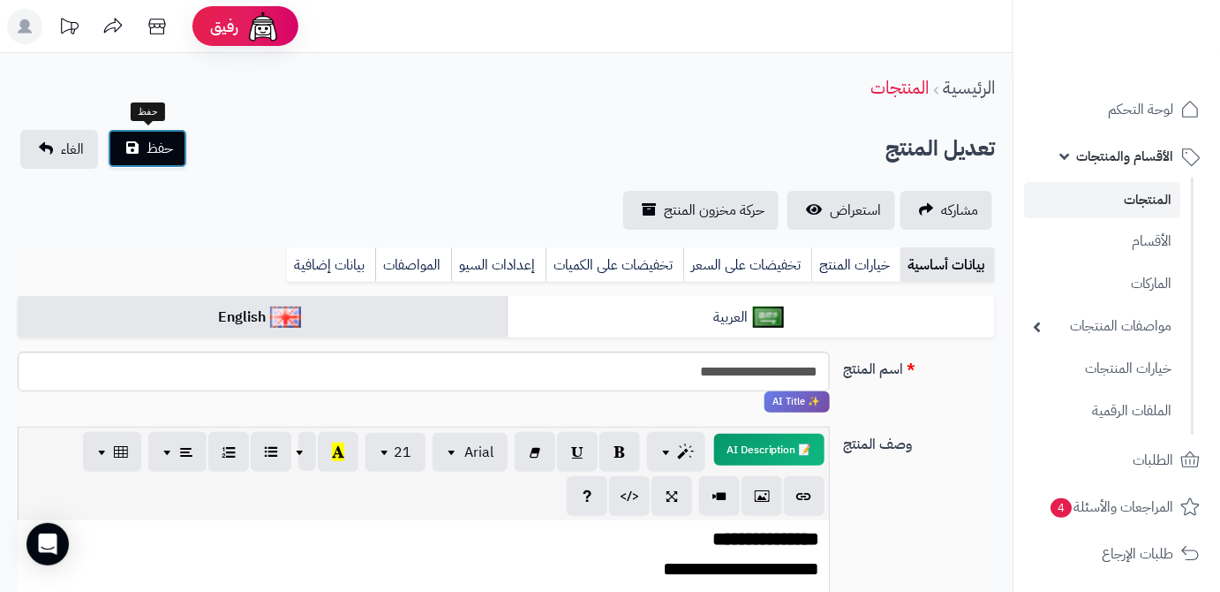
click at [165, 160] on button "حفظ" at bounding box center [147, 148] width 79 height 39
